Goal: Transaction & Acquisition: Purchase product/service

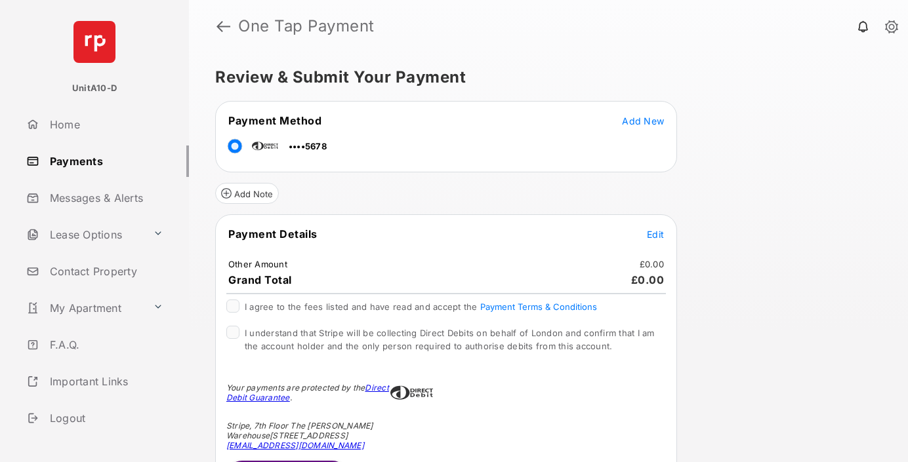
click at [655, 234] on span "Edit" at bounding box center [655, 234] width 17 height 11
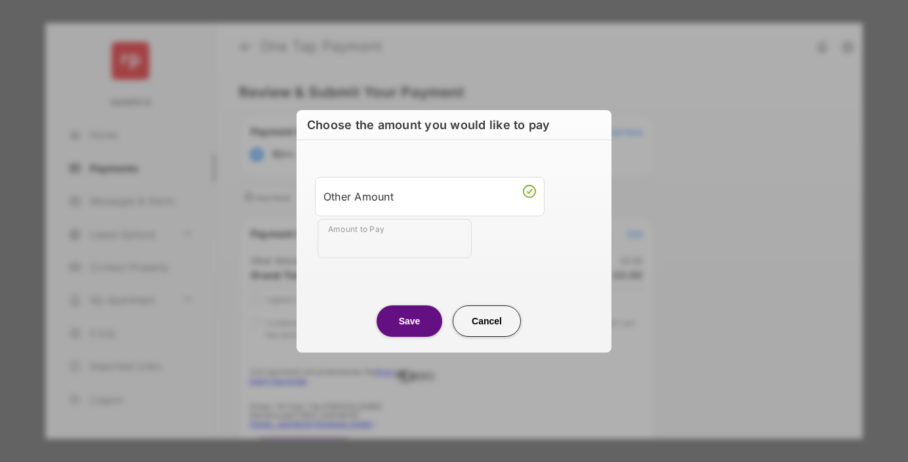
click at [430, 196] on div "Other Amount" at bounding box center [429, 197] width 212 height 22
type input "**"
click at [409, 321] on button "Save" at bounding box center [409, 321] width 66 height 31
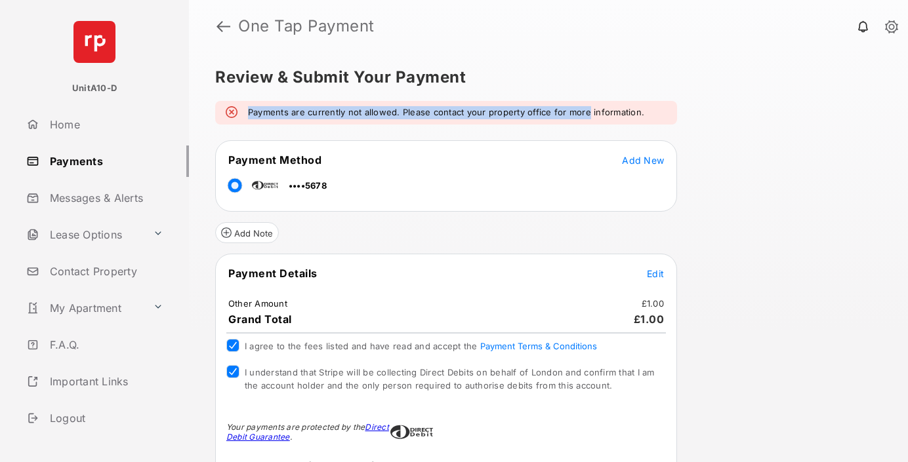
drag, startPoint x: 247, startPoint y: 106, endPoint x: 586, endPoint y: 112, distance: 339.1
click at [586, 112] on div "Payments are currently not allowed. Please contact your property office for mor…" at bounding box center [446, 113] width 462 height 24
click at [586, 112] on em "Payments are currently not allowed. Please contact your property office for mor…" at bounding box center [446, 112] width 396 height 13
drag, startPoint x: 586, startPoint y: 112, endPoint x: 354, endPoint y: 108, distance: 232.9
click at [354, 108] on em "Payments are currently not allowed. Please contact your property office for mor…" at bounding box center [446, 112] width 396 height 13
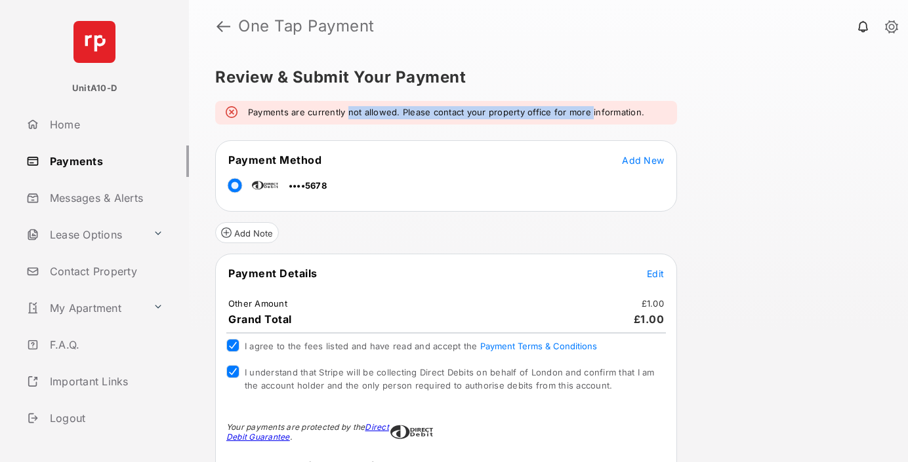
click at [354, 108] on em "Payments are currently not allowed. Please contact your property office for mor…" at bounding box center [446, 112] width 396 height 13
drag, startPoint x: 354, startPoint y: 108, endPoint x: 674, endPoint y: 115, distance: 320.1
click at [674, 115] on div "Payments are currently not allowed. Please contact your property office for mor…" at bounding box center [446, 113] width 462 height 24
drag, startPoint x: 674, startPoint y: 115, endPoint x: 334, endPoint y: 111, distance: 339.1
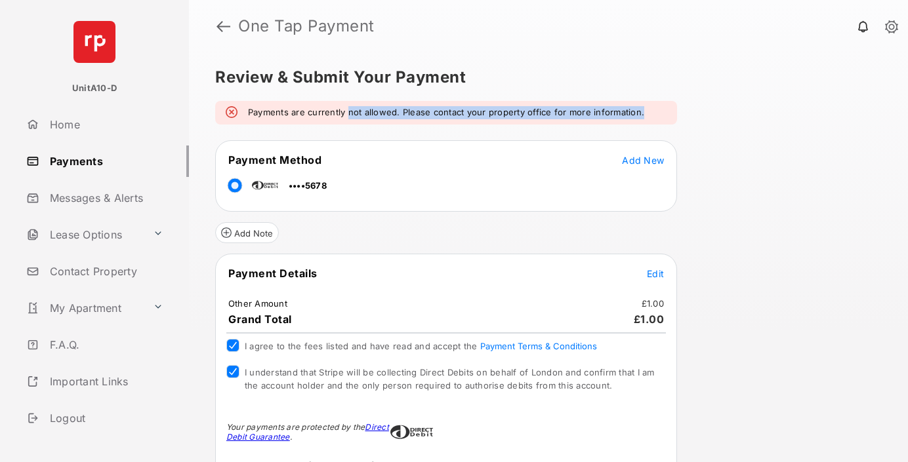
click at [335, 111] on div "Payments are currently not allowed. Please contact your property office for mor…" at bounding box center [446, 113] width 462 height 24
click at [334, 111] on em "Payments are currently not allowed. Please contact your property office for mor…" at bounding box center [446, 112] width 396 height 13
drag, startPoint x: 334, startPoint y: 111, endPoint x: 666, endPoint y: 106, distance: 331.9
click at [664, 106] on div "Payments are currently not allowed. Please contact your property office for mor…" at bounding box center [446, 113] width 462 height 24
click at [666, 106] on div "Payments are currently not allowed. Please contact your property office for mor…" at bounding box center [446, 113] width 462 height 24
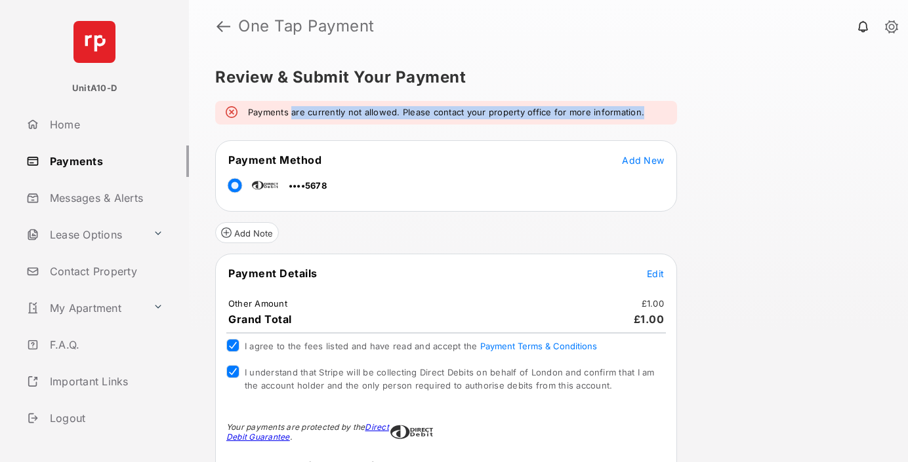
drag, startPoint x: 666, startPoint y: 106, endPoint x: 296, endPoint y: 102, distance: 370.6
click at [296, 102] on div "Payments are currently not allowed. Please contact your property office for mor…" at bounding box center [446, 113] width 462 height 24
drag, startPoint x: 296, startPoint y: 102, endPoint x: 569, endPoint y: 115, distance: 273.2
click at [568, 116] on div "Payments are currently not allowed. Please contact your property office for mor…" at bounding box center [446, 113] width 462 height 24
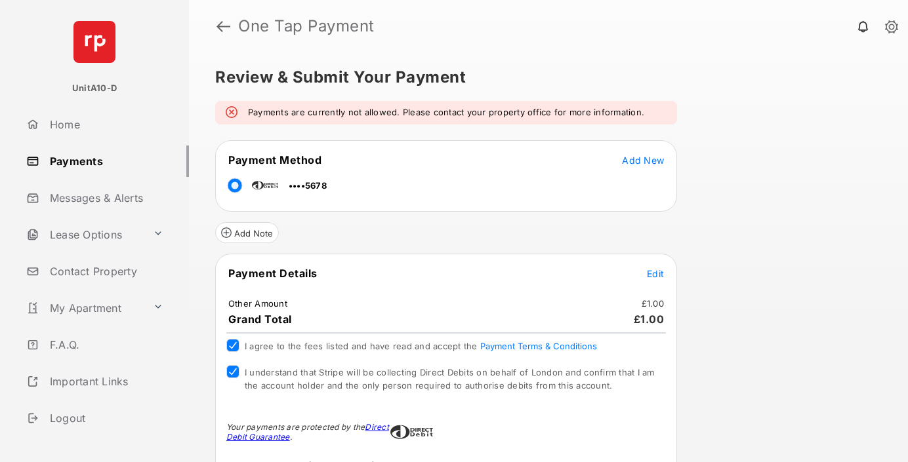
click at [237, 108] on div "Payments are currently not allowed. Please contact your property office for mor…" at bounding box center [446, 113] width 462 height 24
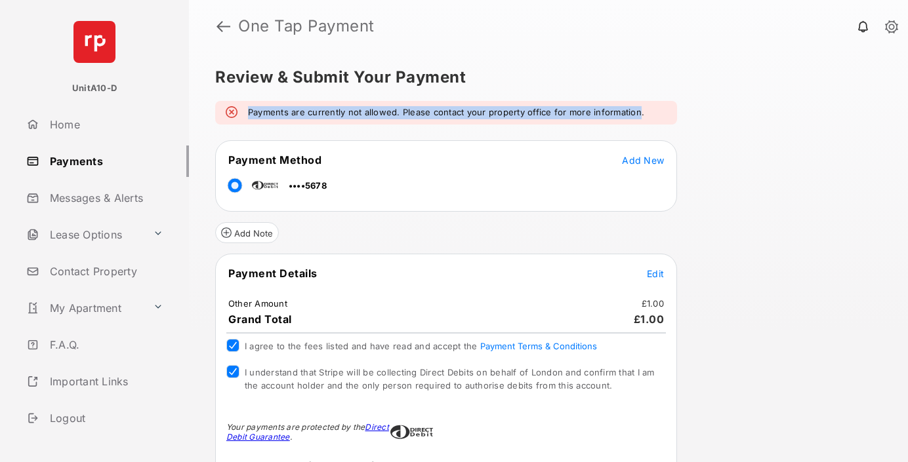
drag, startPoint x: 237, startPoint y: 108, endPoint x: 630, endPoint y: 116, distance: 392.9
click at [630, 116] on div "Payments are currently not allowed. Please contact your property office for mor…" at bounding box center [446, 113] width 462 height 24
click at [630, 116] on em "Payments are currently not allowed. Please contact your property office for mor…" at bounding box center [446, 112] width 396 height 13
drag, startPoint x: 630, startPoint y: 116, endPoint x: 300, endPoint y: 108, distance: 330.0
click at [300, 108] on em "Payments are currently not allowed. Please contact your property office for mor…" at bounding box center [446, 112] width 396 height 13
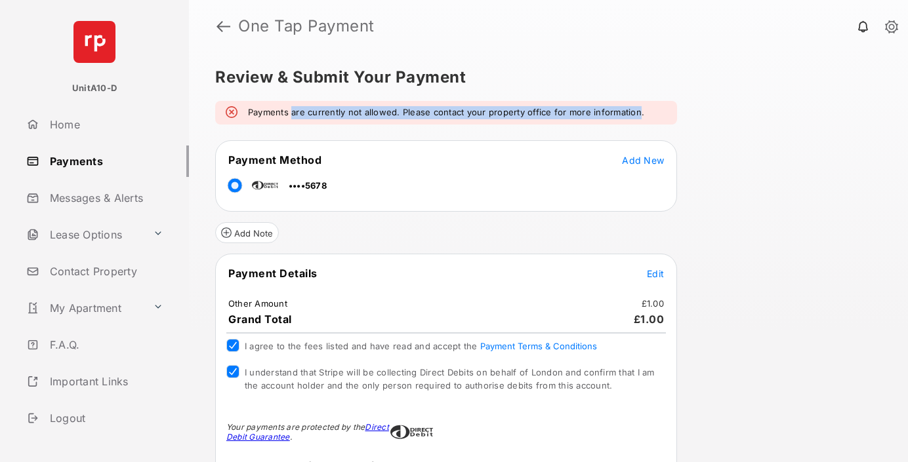
click at [300, 108] on em "Payments are currently not allowed. Please contact your property office for mor…" at bounding box center [446, 112] width 396 height 13
drag, startPoint x: 300, startPoint y: 108, endPoint x: 637, endPoint y: 109, distance: 336.5
click at [637, 109] on em "Payments are currently not allowed. Please contact your property office for mor…" at bounding box center [446, 112] width 396 height 13
click at [376, 111] on em "Payments are currently not allowed. Please contact your property office for mor…" at bounding box center [446, 112] width 396 height 13
drag, startPoint x: 376, startPoint y: 111, endPoint x: 640, endPoint y: 114, distance: 263.7
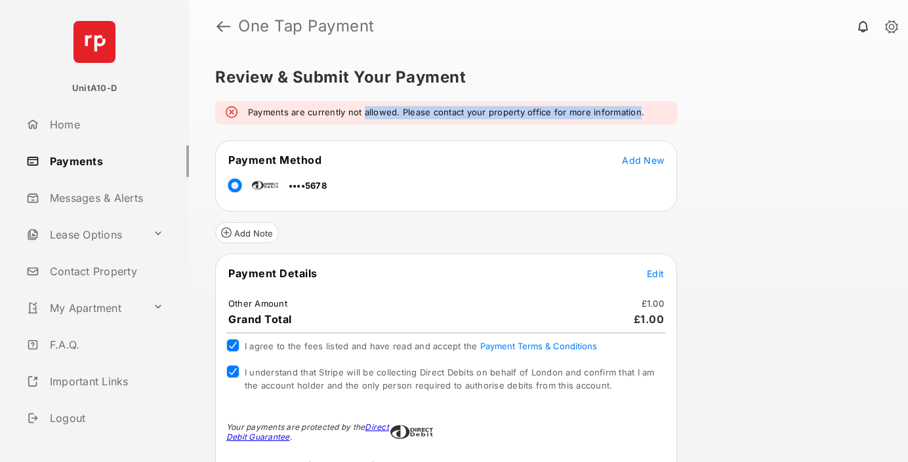
click at [640, 114] on div "Payments are currently not allowed. Please contact your property office for mor…" at bounding box center [446, 113] width 462 height 24
drag, startPoint x: 640, startPoint y: 114, endPoint x: 221, endPoint y: 109, distance: 419.1
click at [221, 109] on div "Payments are currently not allowed. Please contact your property office for mor…" at bounding box center [446, 113] width 462 height 24
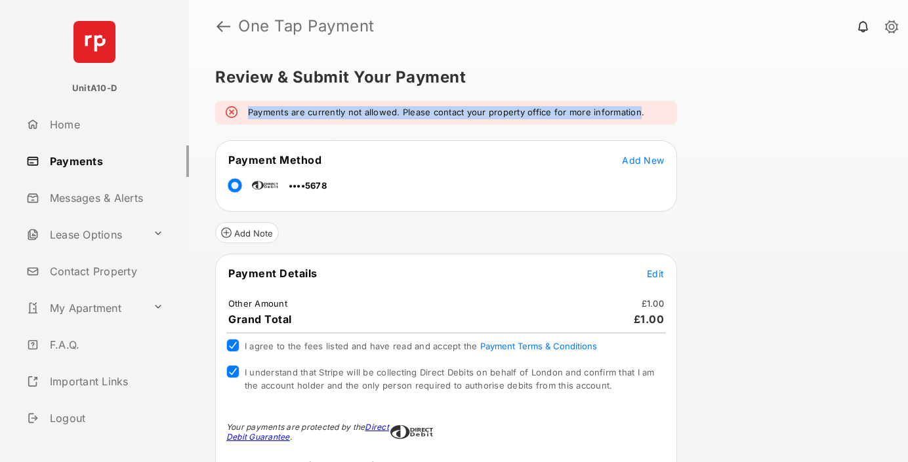
drag, startPoint x: 221, startPoint y: 109, endPoint x: 655, endPoint y: 110, distance: 434.2
click at [654, 110] on div "Payments are currently not allowed. Please contact your property office for mor…" at bounding box center [446, 113] width 462 height 24
click at [655, 110] on div "Payments are currently not allowed. Please contact your property office for mor…" at bounding box center [446, 113] width 462 height 24
drag, startPoint x: 655, startPoint y: 110, endPoint x: 287, endPoint y: 104, distance: 368.0
click at [296, 104] on div "Payments are currently not allowed. Please contact your property office for mor…" at bounding box center [446, 113] width 462 height 24
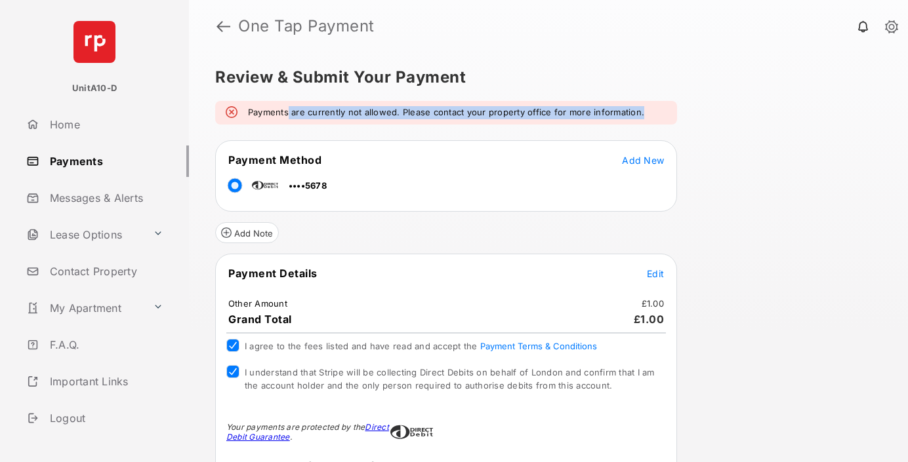
drag, startPoint x: 287, startPoint y: 104, endPoint x: 676, endPoint y: 108, distance: 389.6
click at [656, 108] on div "Payments are currently not allowed. Please contact your property office for mor…" at bounding box center [446, 113] width 462 height 24
click at [676, 108] on div "Payments are currently not allowed. Please contact your property office for mor…" at bounding box center [446, 113] width 462 height 24
drag, startPoint x: 676, startPoint y: 108, endPoint x: 320, endPoint y: 103, distance: 356.2
click at [321, 103] on div "Payments are currently not allowed. Please contact your property office for mor…" at bounding box center [446, 113] width 462 height 24
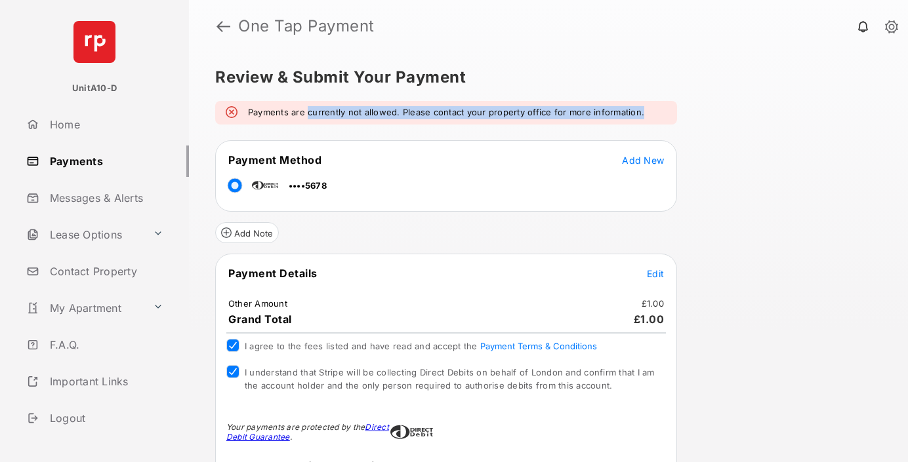
click at [312, 102] on div "Payments are currently not allowed. Please contact your property office for mor…" at bounding box center [446, 113] width 462 height 24
drag, startPoint x: 312, startPoint y: 102, endPoint x: 597, endPoint y: 109, distance: 285.4
click at [594, 110] on div "Payments are currently not allowed. Please contact your property office for mor…" at bounding box center [446, 113] width 462 height 24
click at [597, 109] on em "Payments are currently not allowed. Please contact your property office for mor…" at bounding box center [446, 112] width 396 height 13
